Goal: Information Seeking & Learning: Learn about a topic

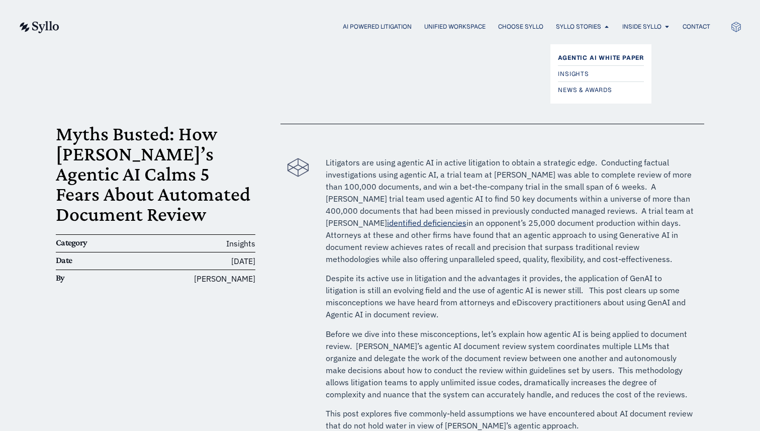
click at [588, 56] on span "Agentic AI White Paper" at bounding box center [601, 58] width 86 height 12
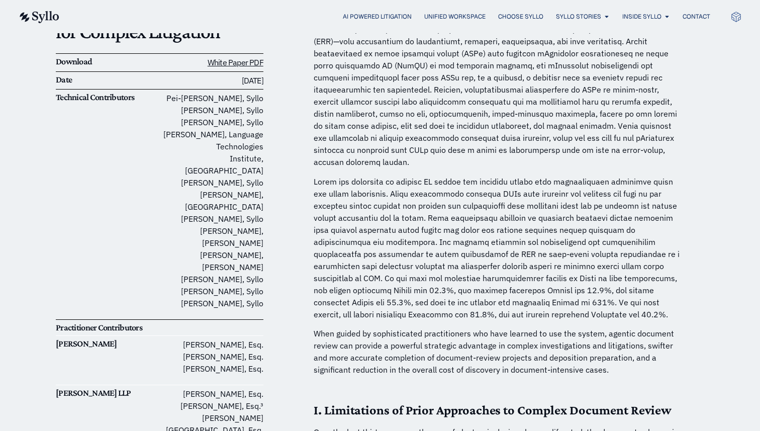
scroll to position [178, 0]
drag, startPoint x: 189, startPoint y: 206, endPoint x: 241, endPoint y: 207, distance: 51.8
click at [241, 207] on p "Pei-Lun Tai, Syllo Jeffrey Chivers, Syllo Oz Ben-Ami, Syllo Jamie Callan, Langu…" at bounding box center [210, 199] width 103 height 217
copy p "Nicolas Madan"
drag, startPoint x: 201, startPoint y: 192, endPoint x: 242, endPoint y: 193, distance: 40.2
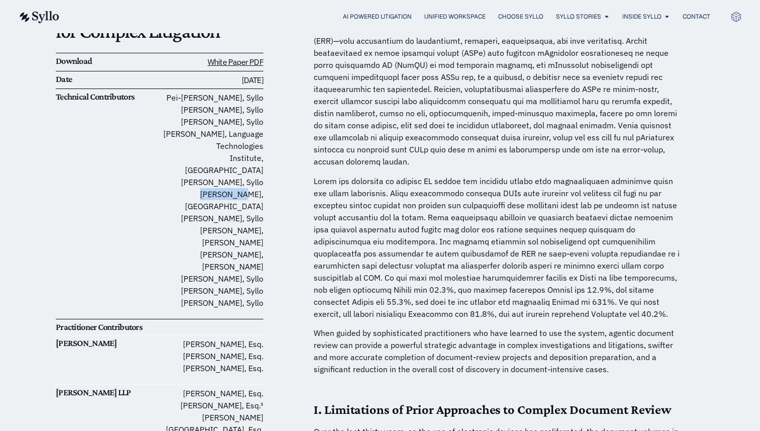
click at [242, 193] on p "Pei-Lun Tai, Syllo Jeffrey Chivers, Syllo Oz Ben-Ami, Syllo Jamie Callan, Langu…" at bounding box center [210, 199] width 103 height 217
copy p "Amy Slagle"
drag, startPoint x: 202, startPoint y: 98, endPoint x: 243, endPoint y: 99, distance: 40.2
click at [243, 99] on p "Pei-Lun Tai, Syllo Jeffrey Chivers, Syllo Oz Ben-Ami, Syllo Jamie Callan, Langu…" at bounding box center [210, 199] width 103 height 217
click at [263, 103] on p "Pei-Lun Tai, Syllo Jeffrey Chivers, Syllo Oz Ben-Ami, Syllo Jamie Callan, Langu…" at bounding box center [210, 199] width 103 height 217
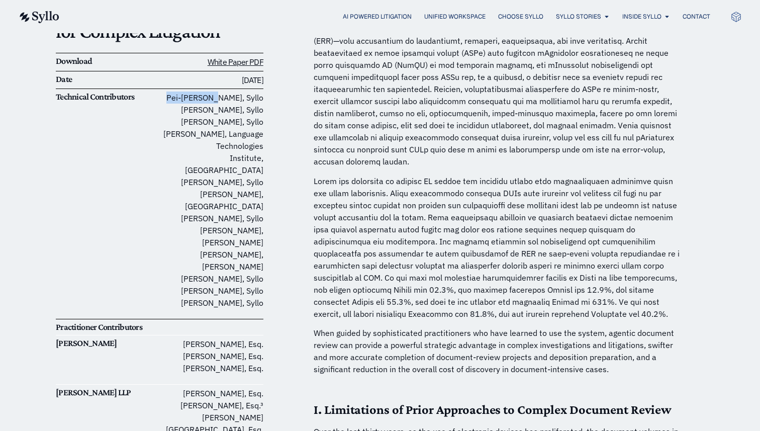
drag, startPoint x: 203, startPoint y: 96, endPoint x: 243, endPoint y: 97, distance: 40.2
click at [243, 97] on p "Pei-Lun Tai, Syllo Jeffrey Chivers, Syllo Oz Ben-Ami, Syllo Jamie Callan, Langu…" at bounding box center [210, 199] width 103 height 217
click at [260, 97] on p "Pei-Lun Tai, Syllo Jeffrey Chivers, Syllo Oz Ben-Ami, Syllo Jamie Callan, Langu…" at bounding box center [210, 199] width 103 height 217
drag, startPoint x: 200, startPoint y: 98, endPoint x: 243, endPoint y: 99, distance: 42.7
click at [243, 99] on p "Pei-Lun Tai, Syllo Jeffrey Chivers, Syllo Oz Ben-Ami, Syllo Jamie Callan, Langu…" at bounding box center [210, 199] width 103 height 217
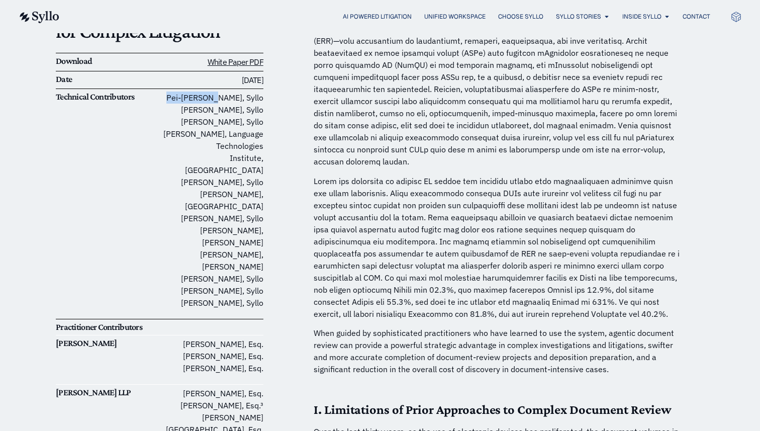
copy p "Pei-Lun Tai,"
click at [198, 122] on p "Pei-Lun Tai, Syllo Jeffrey Chivers, Syllo Oz Ben-Ami, Syllo Jamie Callan, Langu…" at bounding box center [210, 199] width 103 height 217
drag, startPoint x: 200, startPoint y: 121, endPoint x: 242, endPoint y: 120, distance: 41.2
click at [242, 120] on p "Pei-Lun Tai, Syllo Jeffrey Chivers, Syllo Oz Ben-Ami, Syllo Jamie Callan, Langu…" at bounding box center [210, 199] width 103 height 217
copy p "Oz Ben-Ami"
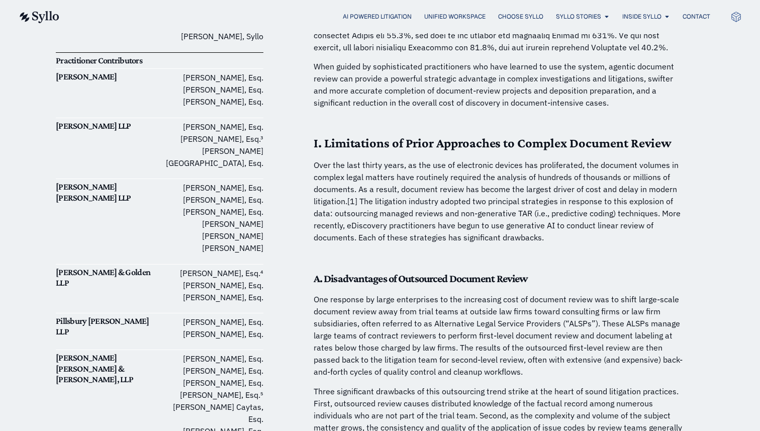
scroll to position [445, 0]
drag, startPoint x: 193, startPoint y: 273, endPoint x: 243, endPoint y: 274, distance: 50.2
click at [243, 315] on p "David Stanton, Esq. Rachelle L. Rennagel, Esq." at bounding box center [210, 327] width 103 height 24
copy p "David Stanton"
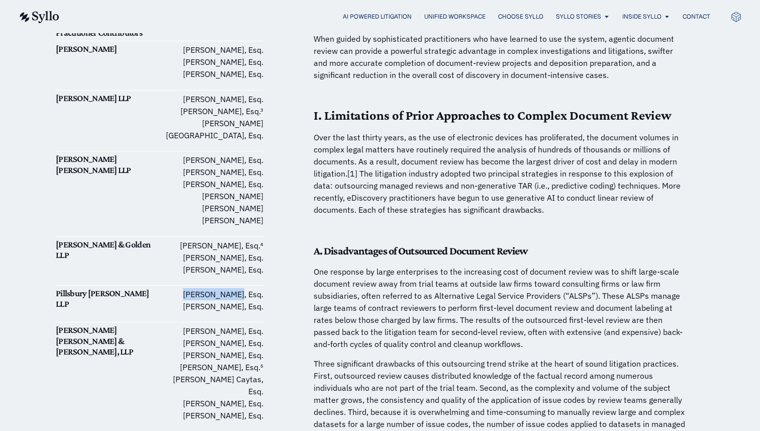
scroll to position [480, 0]
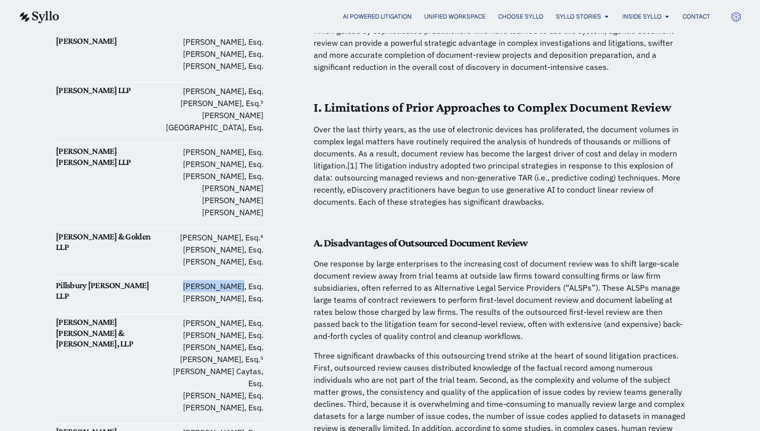
drag, startPoint x: 170, startPoint y: 250, endPoint x: 243, endPoint y: 248, distance: 73.4
click at [243, 280] on p "David Stanton, Esq. Rachelle L. Rennagel, Esq." at bounding box center [210, 292] width 103 height 24
copy p "Rachelle L. Rennagel"
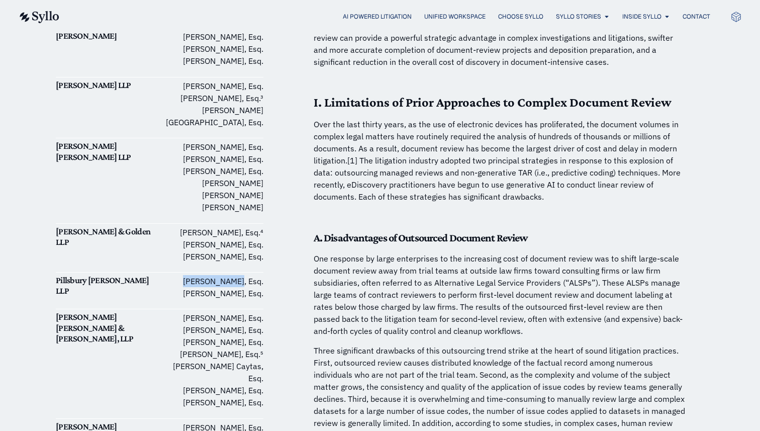
scroll to position [491, 0]
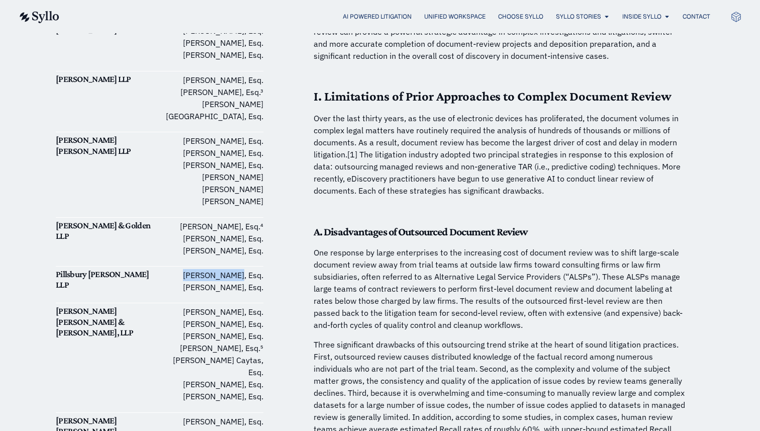
click at [141, 323] on div "Quinn Emanuel Urquhart & Sullivan, LLP" at bounding box center [107, 356] width 103 height 103
drag, startPoint x: 164, startPoint y: 263, endPoint x: 244, endPoint y: 263, distance: 79.9
click at [244, 305] on p "Christopher D. Kercher, Esq. Asher B. Griffin, Esq. Heather Christenson, Esq. M…" at bounding box center [210, 353] width 103 height 96
copy p "Christopher D. Kercher"
click at [112, 321] on div "Quinn Emanuel Urquhart & Sullivan, LLP" at bounding box center [107, 356] width 103 height 103
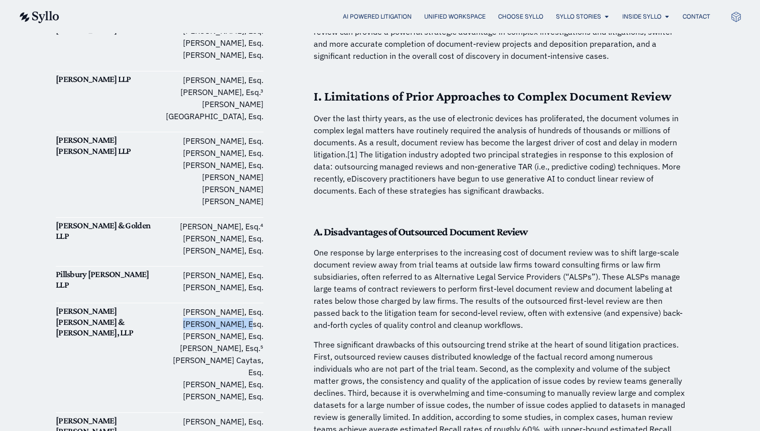
drag, startPoint x: 190, startPoint y: 276, endPoint x: 243, endPoint y: 276, distance: 52.7
click at [243, 305] on p "Christopher D. Kercher, Esq. Asher B. Griffin, Esq. Heather Christenson, Esq. M…" at bounding box center [210, 353] width 103 height 96
copy p "Asher B. Griffin"
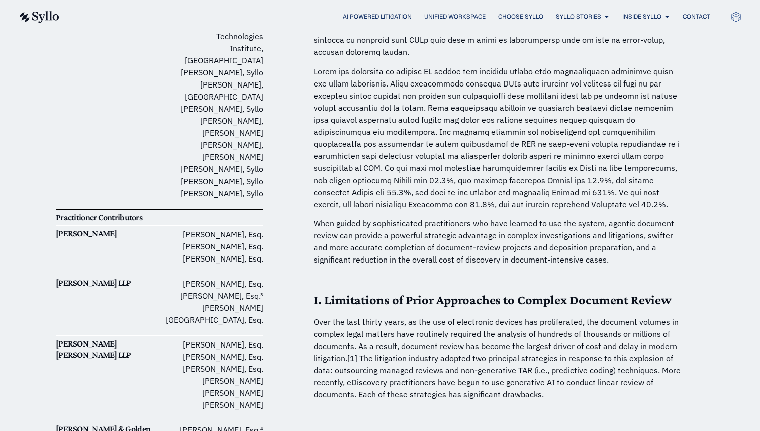
scroll to position [290, 0]
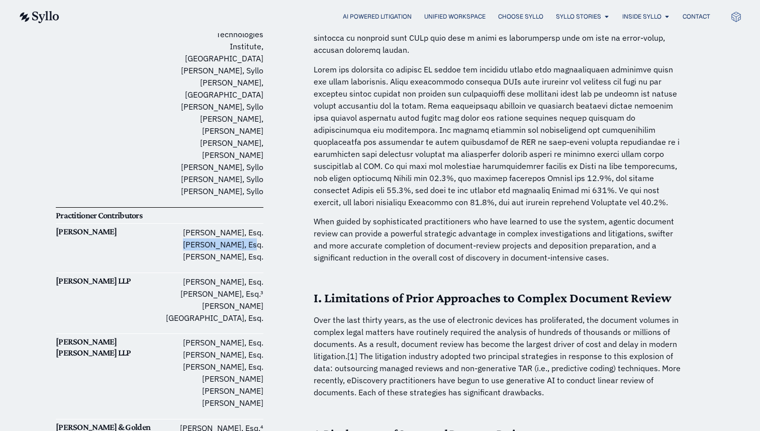
drag, startPoint x: 176, startPoint y: 207, endPoint x: 244, endPoint y: 209, distance: 68.3
click at [244, 226] on p "Jason A. Leckerman, Esq. Thomas W. Hazlett, Esq. Casey G. Watkins, Esq." at bounding box center [210, 244] width 103 height 36
copy p "Thomas W. Hazlett"
drag, startPoint x: 183, startPoint y: 222, endPoint x: 244, endPoint y: 221, distance: 60.8
click at [244, 226] on p "Jason A. Leckerman, Esq. Thomas W. Hazlett, Esq. Casey G. Watkins, Esq." at bounding box center [210, 244] width 103 height 36
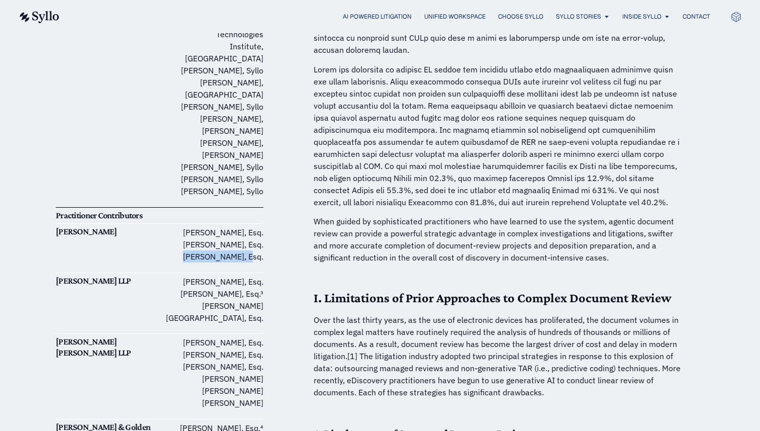
copy p "Casey G. Watkins"
